Goal: Information Seeking & Learning: Learn about a topic

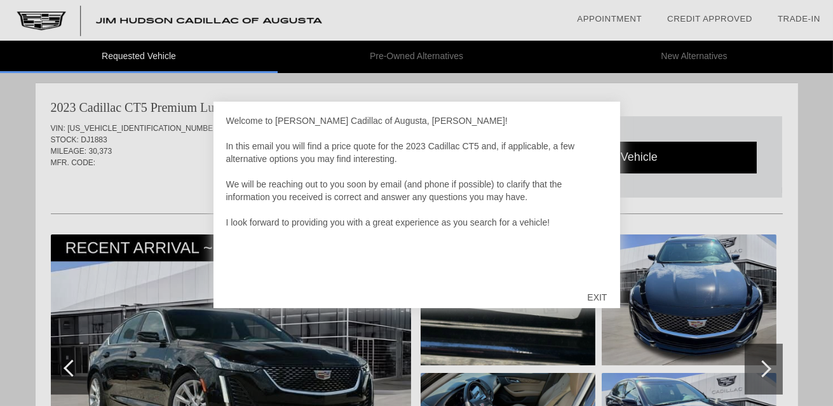
click at [598, 301] on div "EXIT" at bounding box center [596, 297] width 45 height 38
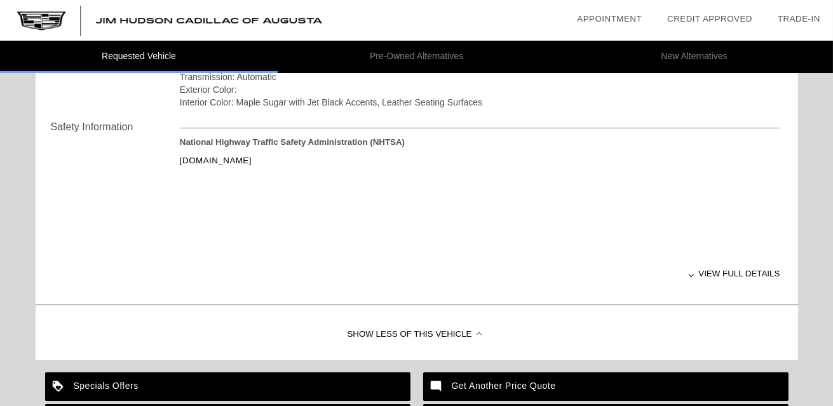
scroll to position [489, 0]
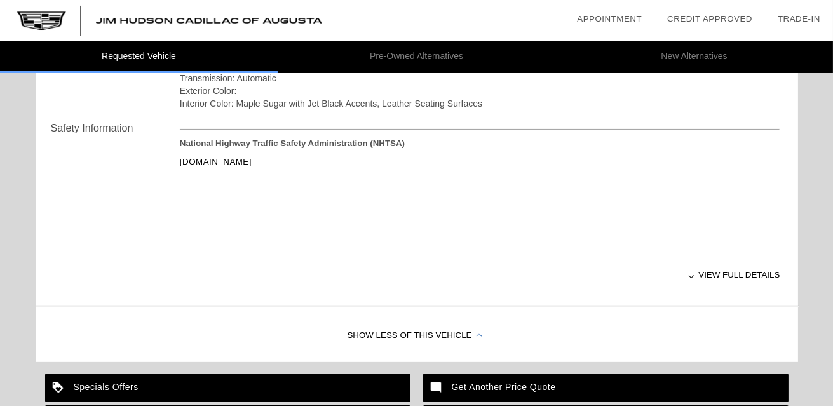
click at [738, 273] on div "View full details" at bounding box center [480, 274] width 601 height 31
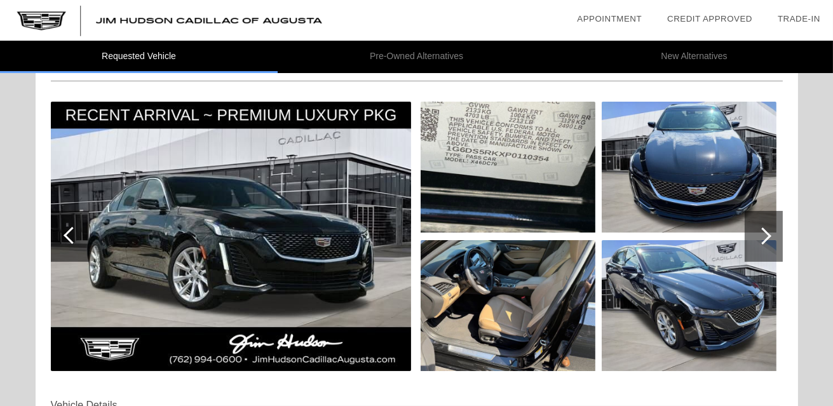
scroll to position [130, 0]
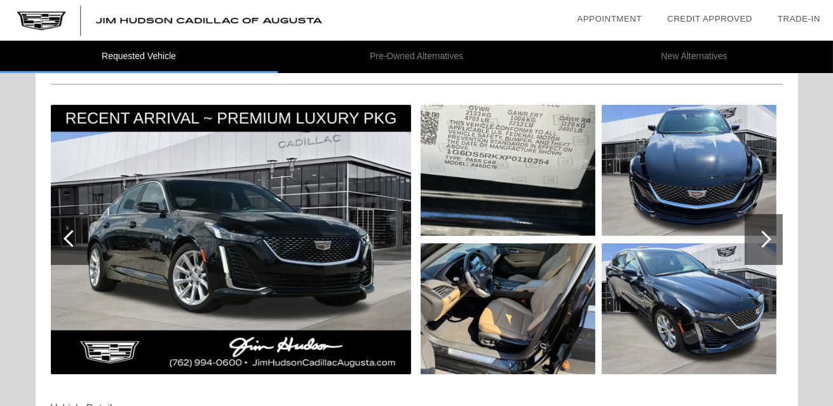
click at [764, 239] on div at bounding box center [762, 239] width 17 height 17
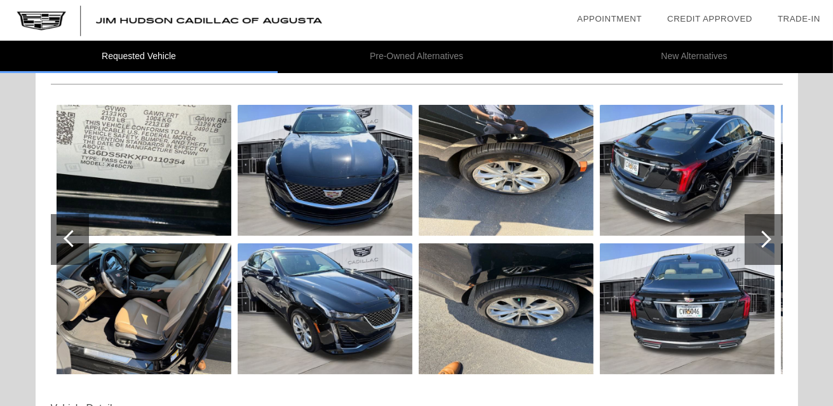
click at [766, 237] on div at bounding box center [762, 239] width 17 height 17
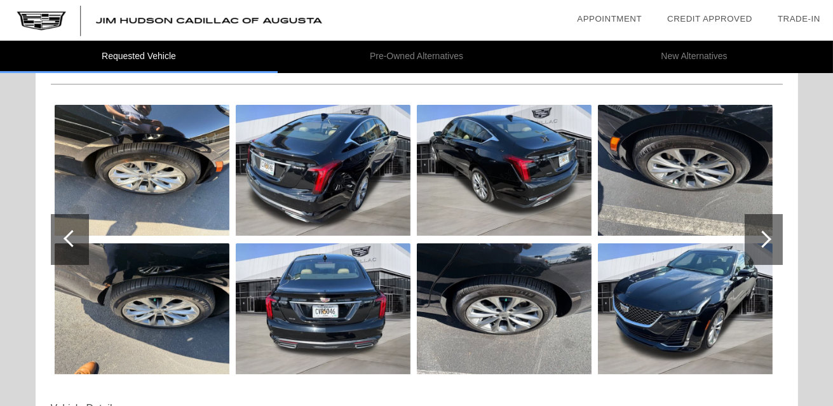
click at [705, 299] on img at bounding box center [685, 308] width 175 height 131
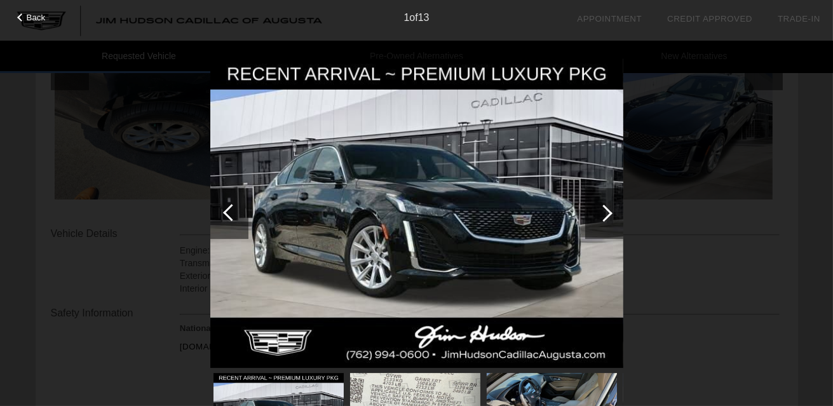
scroll to position [311, 0]
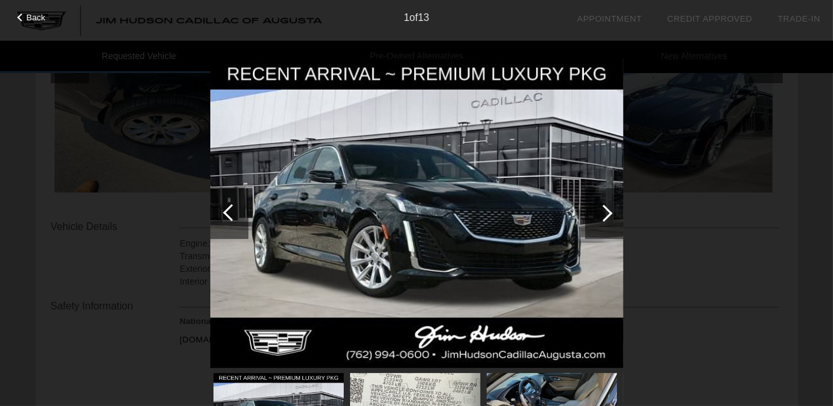
click at [608, 215] on div at bounding box center [603, 213] width 17 height 17
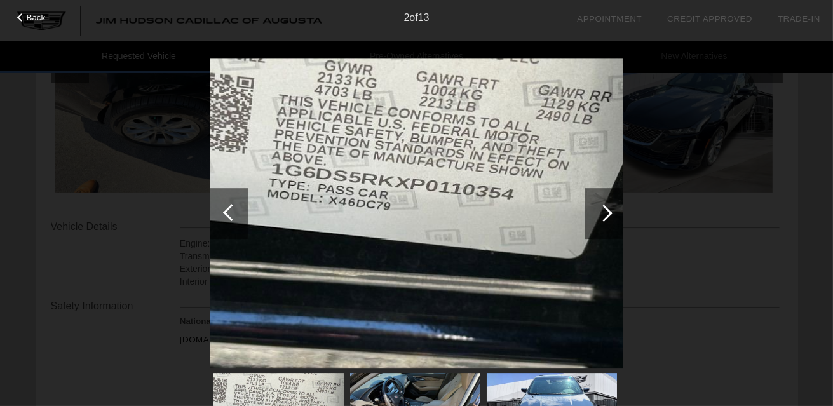
click at [609, 220] on div at bounding box center [604, 213] width 38 height 51
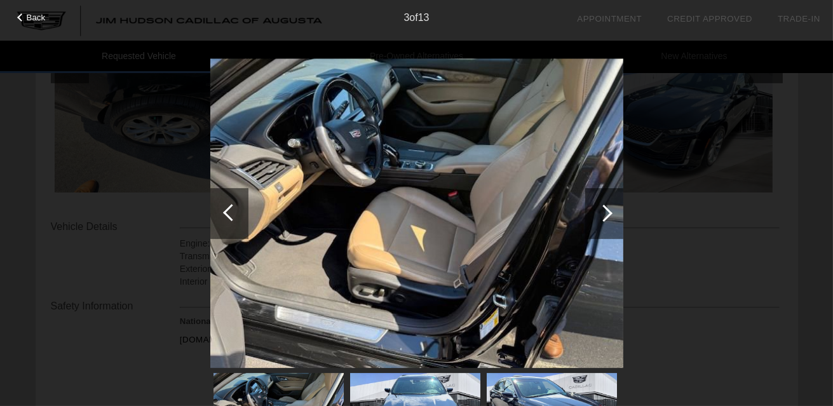
click at [608, 214] on div at bounding box center [603, 213] width 17 height 17
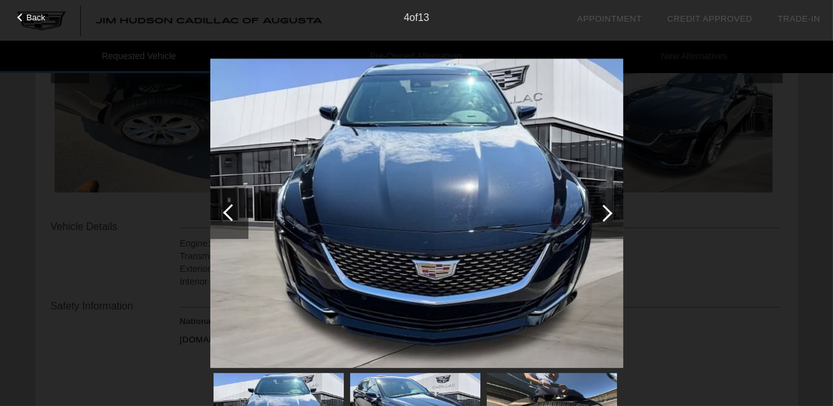
click at [607, 214] on div at bounding box center [603, 213] width 17 height 17
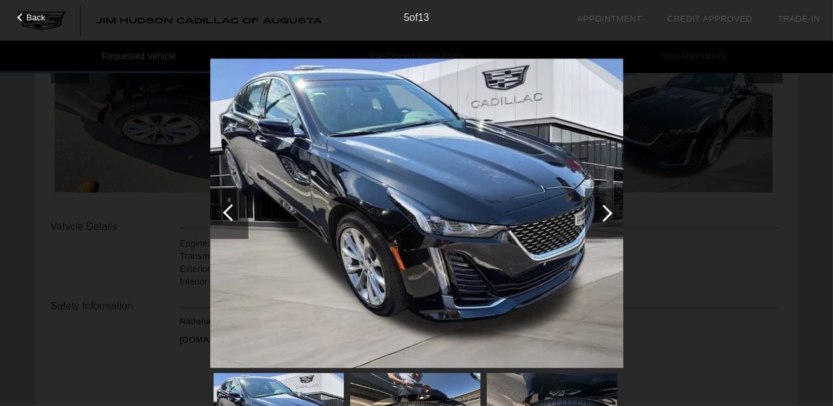
click at [608, 214] on div at bounding box center [603, 213] width 17 height 17
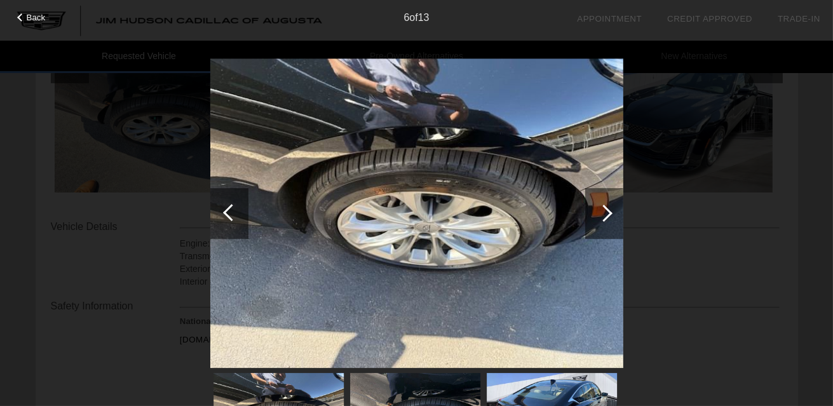
click at [608, 214] on div at bounding box center [603, 213] width 17 height 17
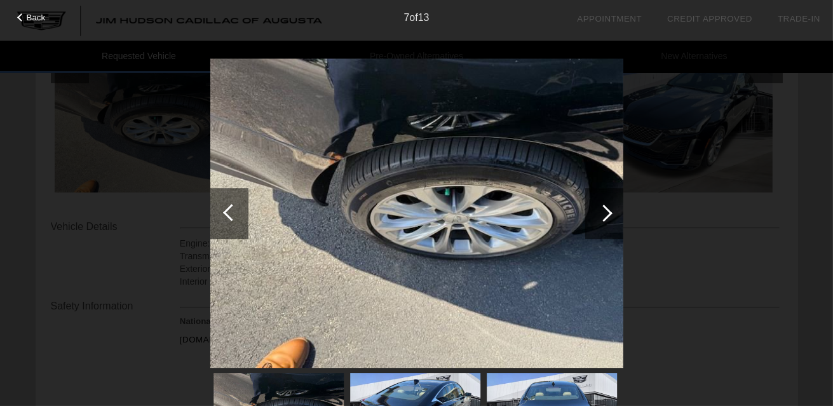
click at [608, 214] on div at bounding box center [603, 213] width 17 height 17
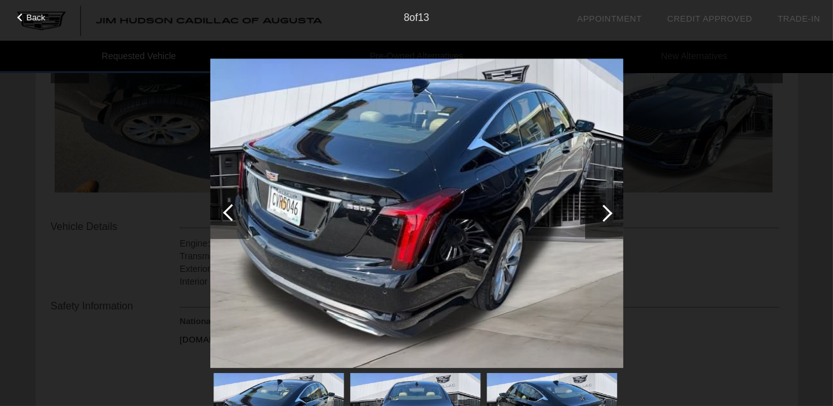
click at [608, 214] on div at bounding box center [603, 213] width 17 height 17
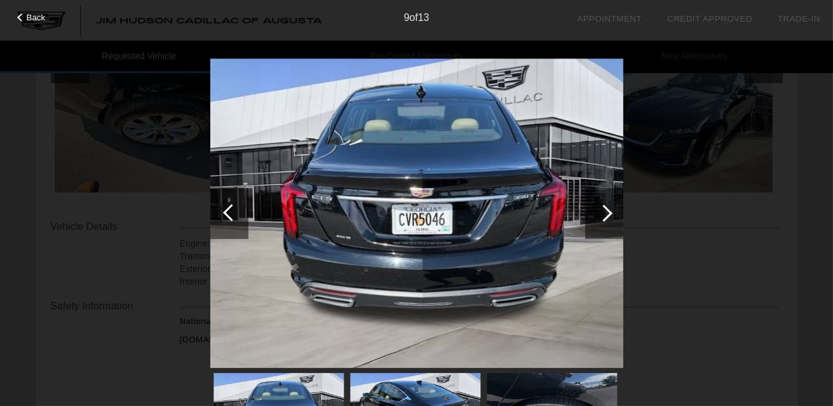
click at [610, 215] on div at bounding box center [604, 213] width 38 height 51
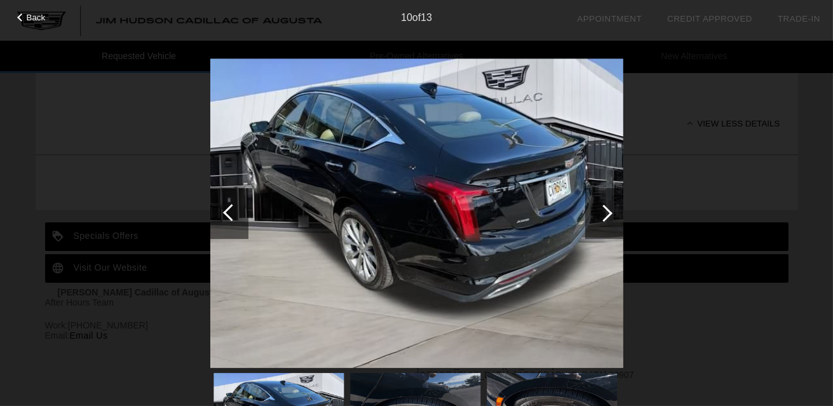
scroll to position [663, 0]
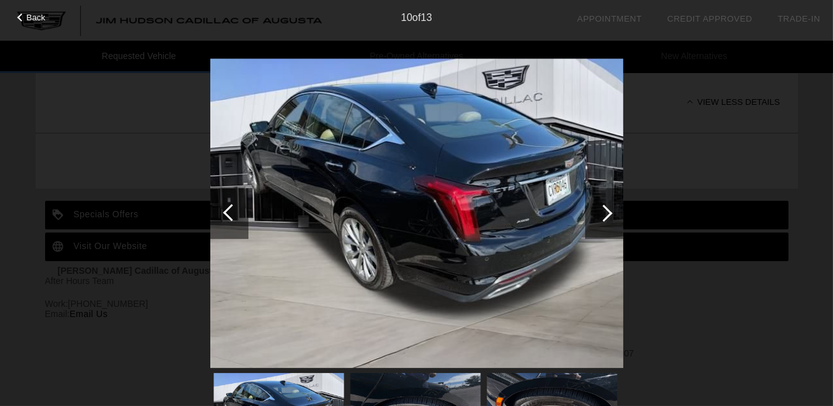
click at [607, 214] on div at bounding box center [603, 213] width 17 height 17
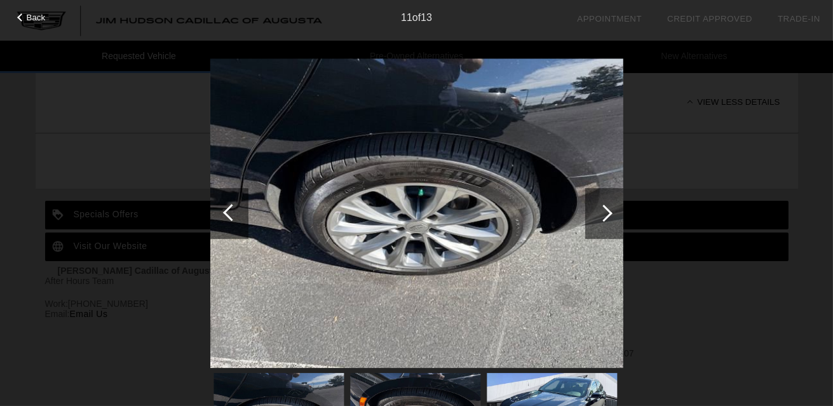
drag, startPoint x: 226, startPoint y: 211, endPoint x: 226, endPoint y: 227, distance: 15.9
click at [226, 214] on div at bounding box center [231, 212] width 17 height 17
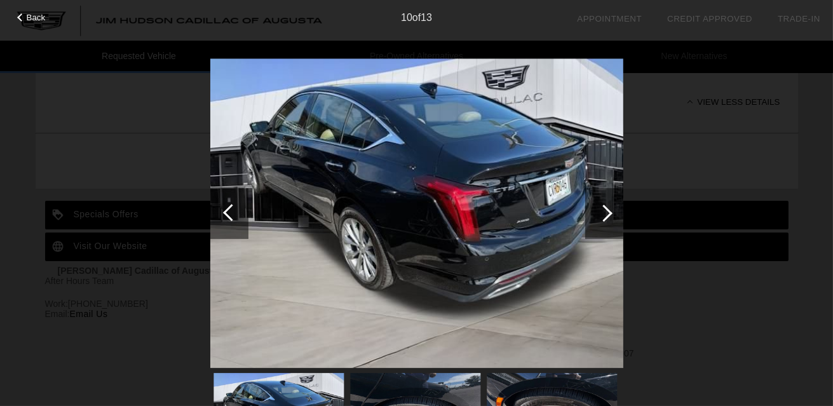
click at [100, 219] on div "Back 10 of 13" at bounding box center [416, 203] width 833 height 406
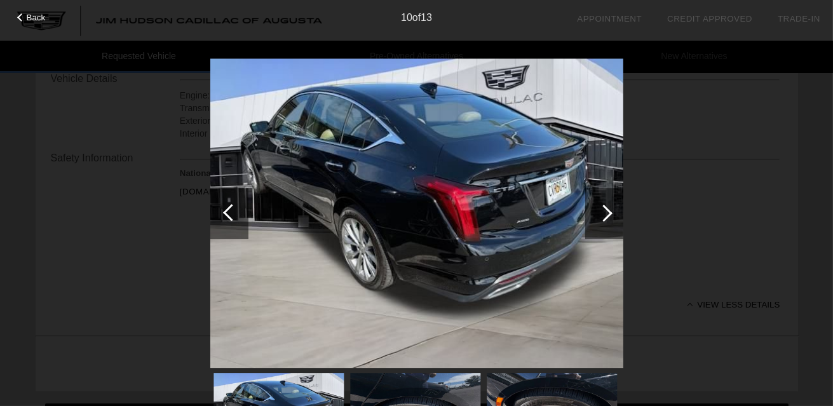
scroll to position [426, 0]
click at [29, 19] on span "Back" at bounding box center [36, 18] width 19 height 10
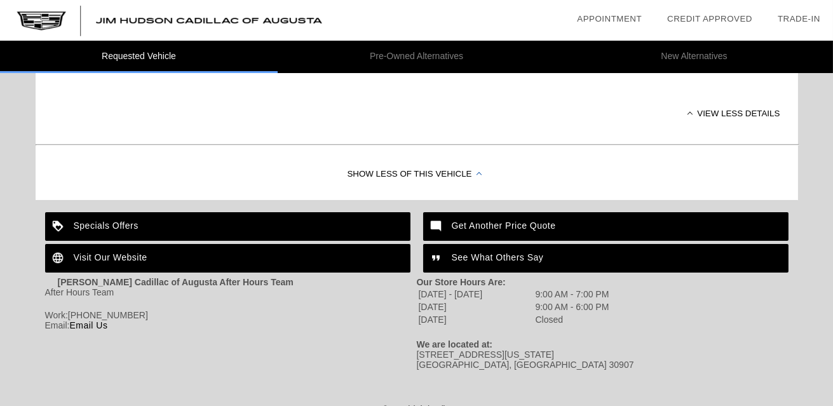
scroll to position [663, 0]
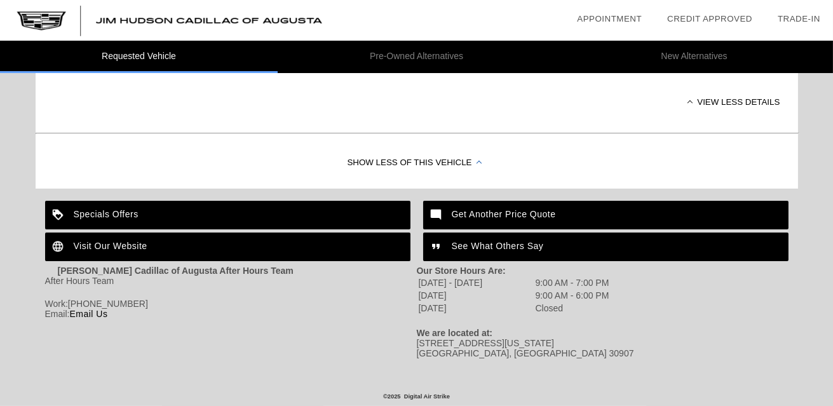
click at [110, 207] on div "Specials Offers" at bounding box center [227, 215] width 365 height 29
